Goal: Find specific page/section: Find specific page/section

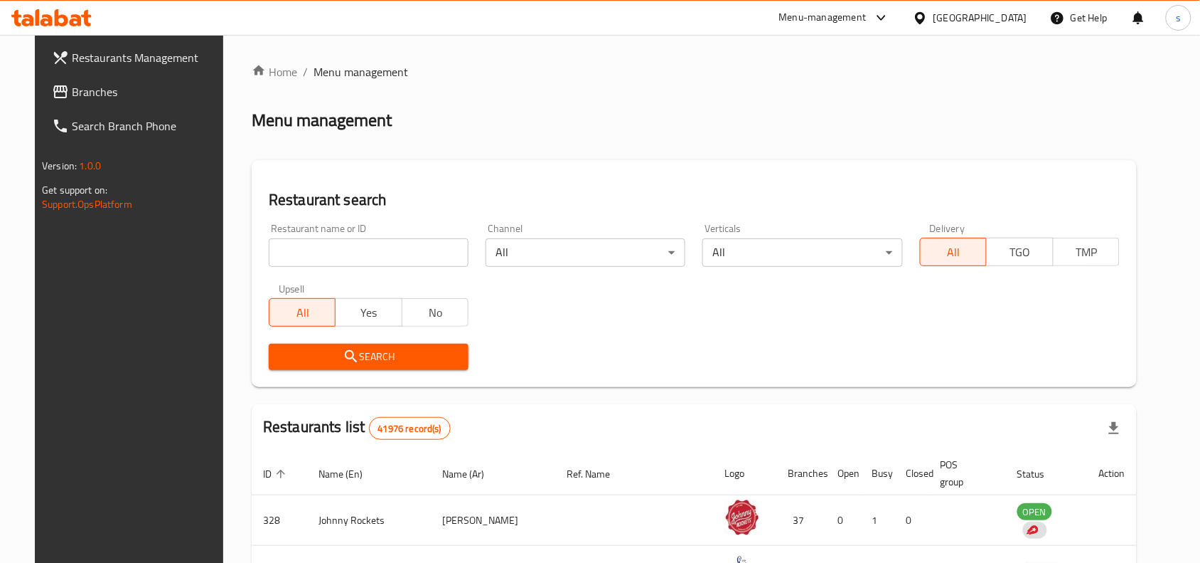
click at [928, 18] on icon at bounding box center [920, 18] width 15 height 15
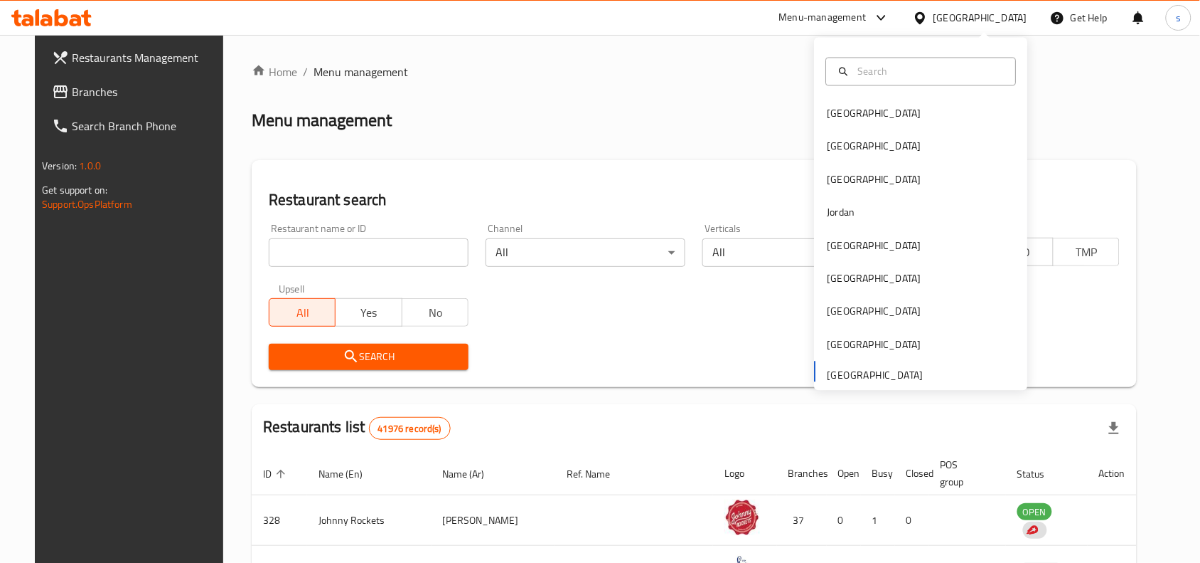
click at [847, 380] on div "Bahrain Egypt Iraq Jordan Kuwait Oman Qatar Saudi Arabia United Arab Emirates" at bounding box center [921, 243] width 213 height 292
click at [846, 372] on div "Bahrain Egypt Iraq Jordan Kuwait Oman Qatar Saudi Arabia United Arab Emirates" at bounding box center [921, 243] width 213 height 292
click at [96, 93] on span "Branches" at bounding box center [148, 91] width 152 height 17
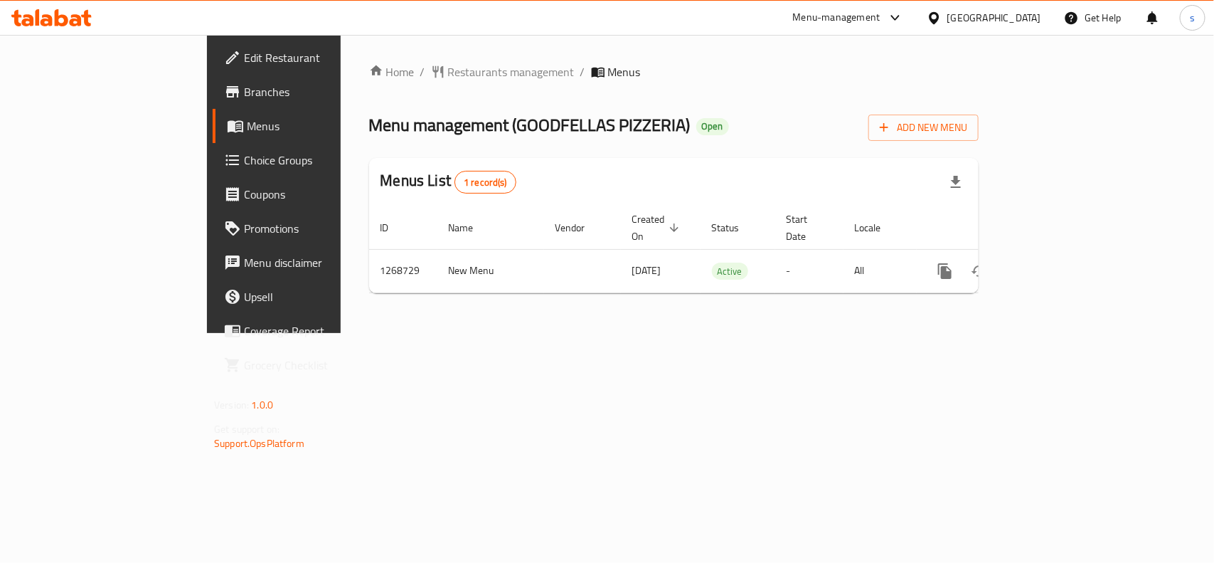
click at [404, 84] on div "Home / Restaurants management / Menus Menu management ( GOODFELLAS PIZZERIA ) O…" at bounding box center [673, 183] width 609 height 241
click at [448, 78] on span "Restaurants management" at bounding box center [511, 71] width 127 height 17
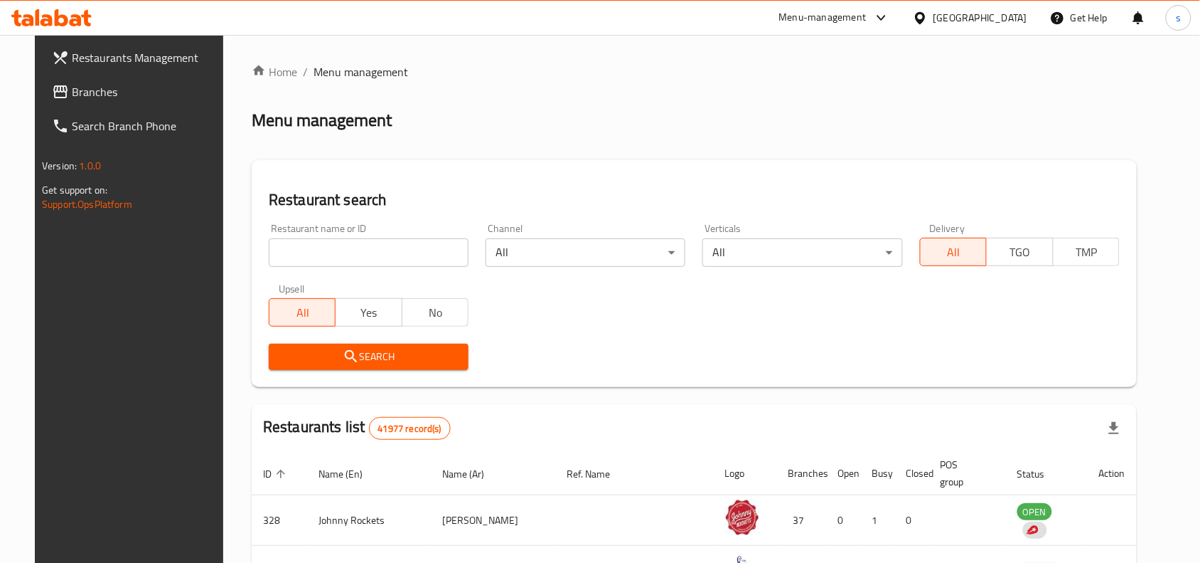
click at [343, 251] on input "search" at bounding box center [369, 252] width 200 height 28
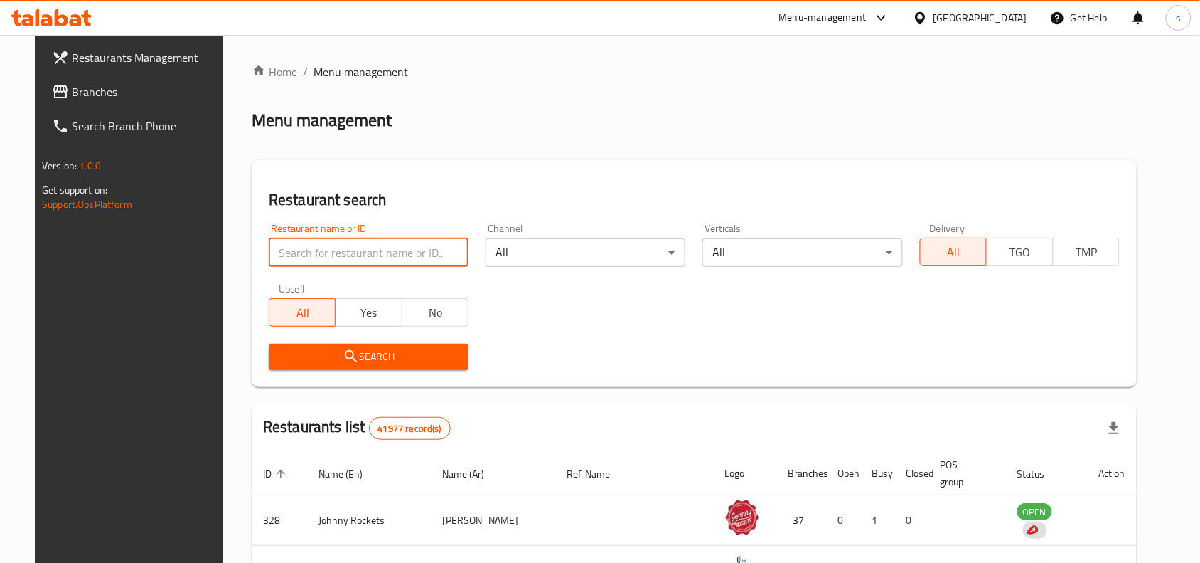
paste input "688291"
type input "688291"
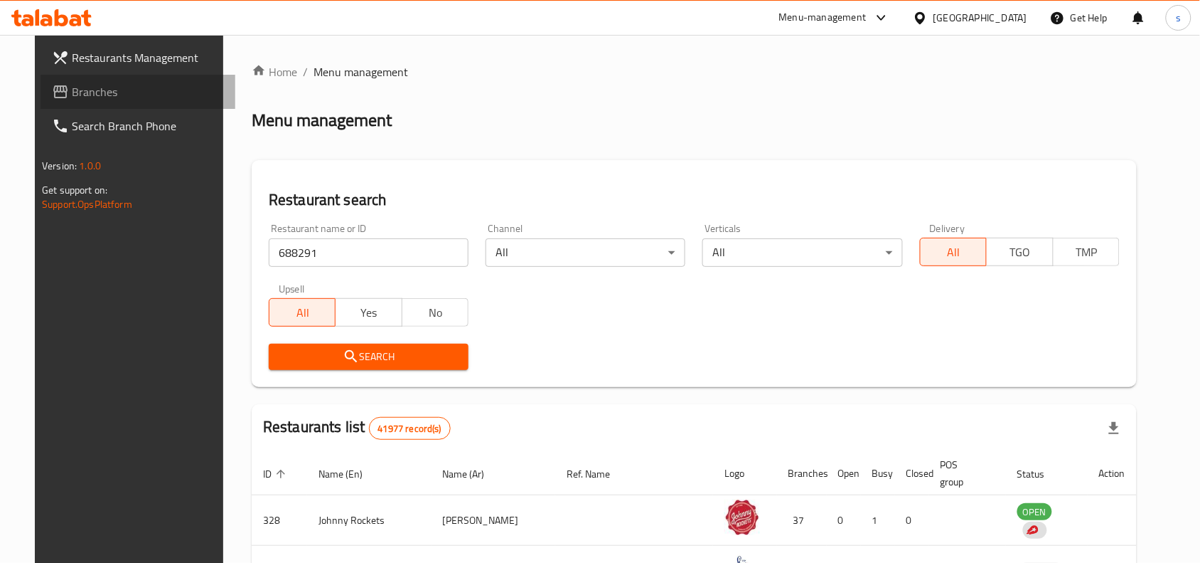
click at [109, 96] on span "Branches" at bounding box center [148, 91] width 152 height 17
click at [564, 76] on ol "Home / Menu management" at bounding box center [694, 71] width 885 height 17
